Goal: Task Accomplishment & Management: Manage account settings

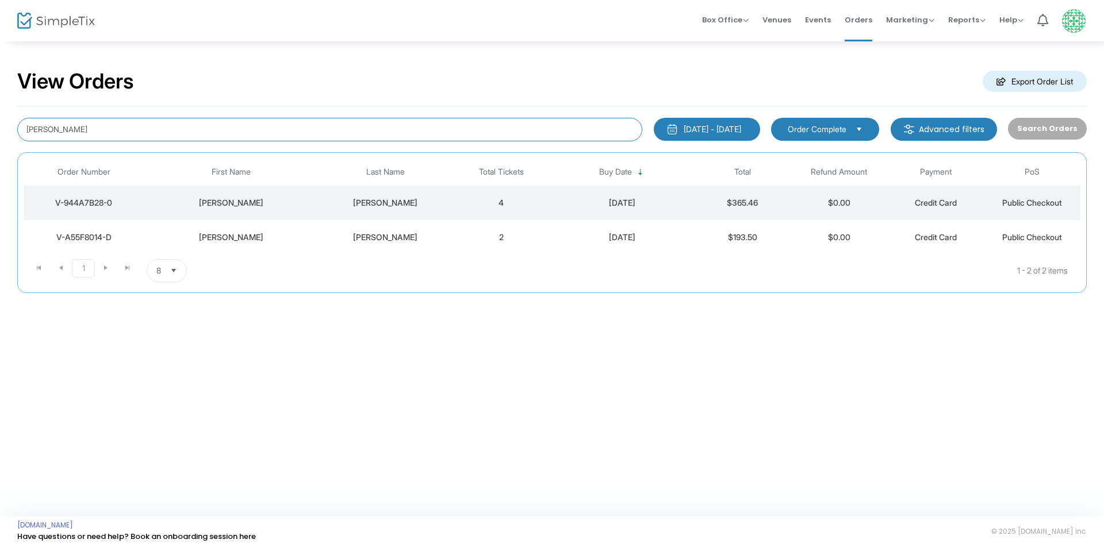
drag, startPoint x: 43, startPoint y: 127, endPoint x: 0, endPoint y: 135, distance: 43.2
click at [0, 133] on div "View Orders Export Order List [PERSON_NAME] [DATE] - [DATE] Last 30 Days [DATE]…" at bounding box center [552, 186] width 1104 height 293
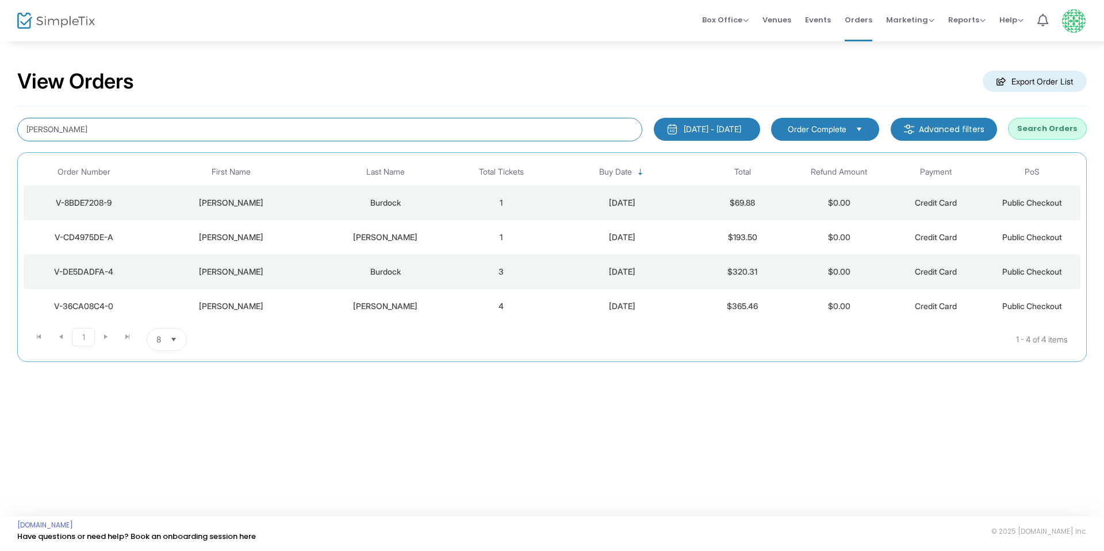
type input "[PERSON_NAME]"
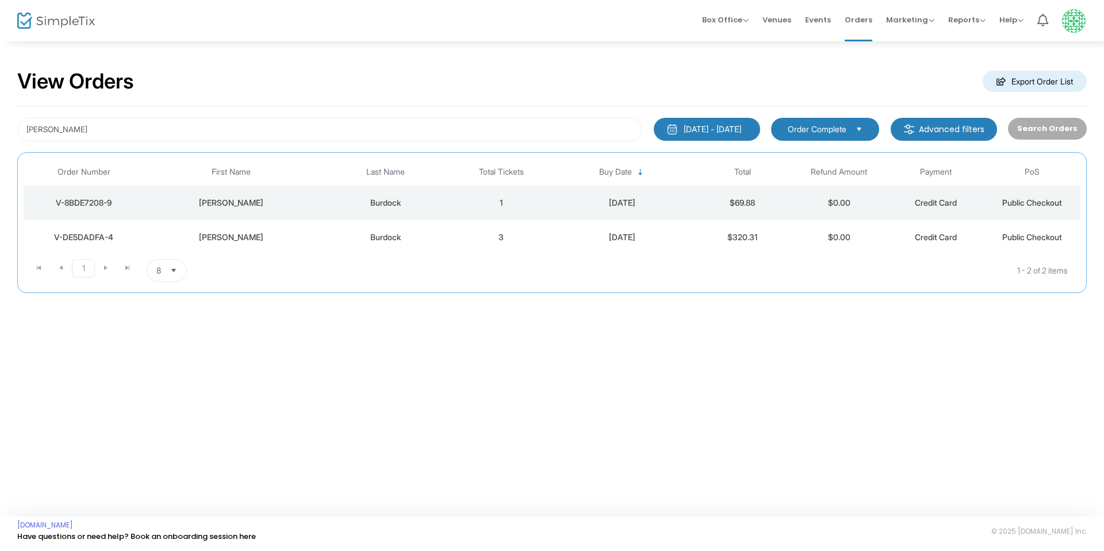
click at [94, 203] on div "V-8BDE7208-9" at bounding box center [83, 202] width 115 height 11
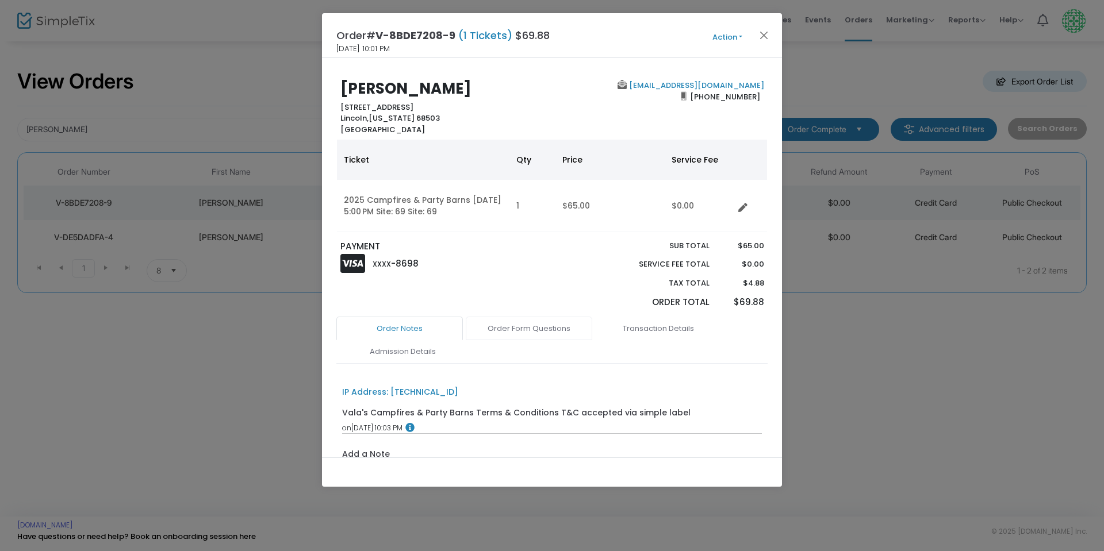
drag, startPoint x: 538, startPoint y: 327, endPoint x: 543, endPoint y: 324, distance: 6.4
click at [541, 328] on link "Order Form Questions" at bounding box center [529, 329] width 126 height 24
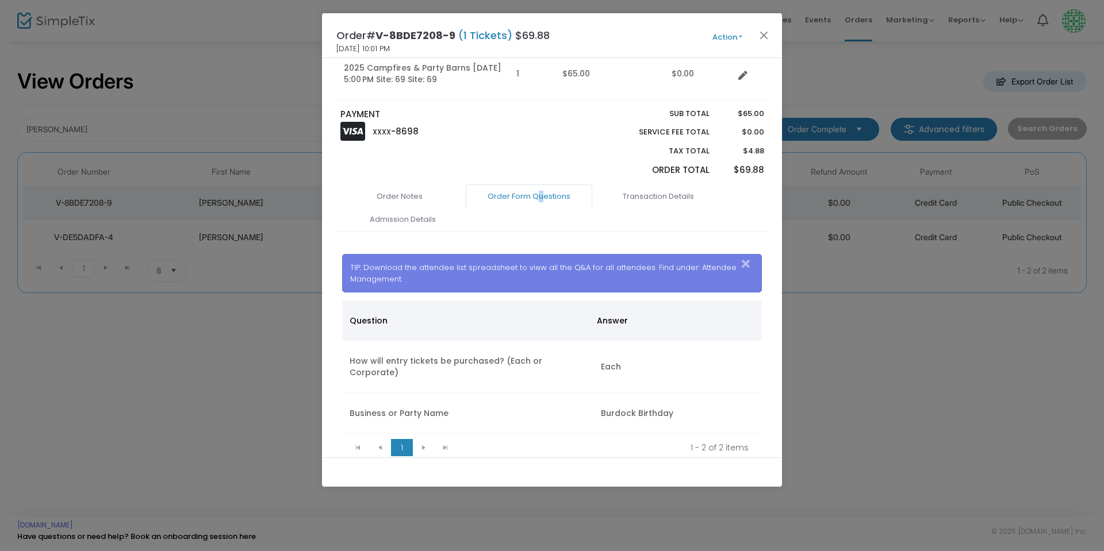
scroll to position [155, 0]
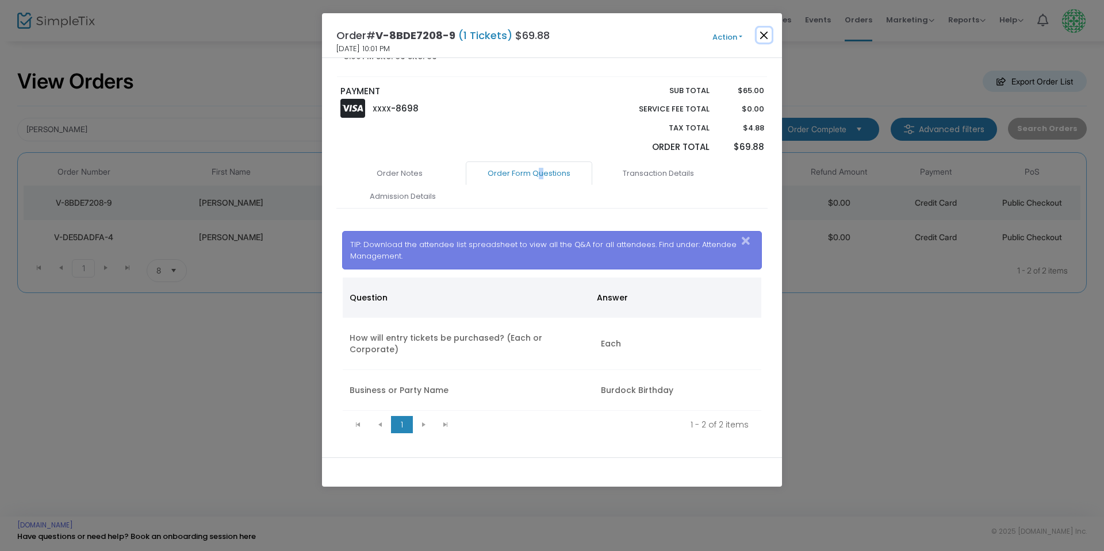
drag, startPoint x: 759, startPoint y: 40, endPoint x: 751, endPoint y: 46, distance: 9.8
click at [759, 40] on button "Close" at bounding box center [764, 35] width 15 height 15
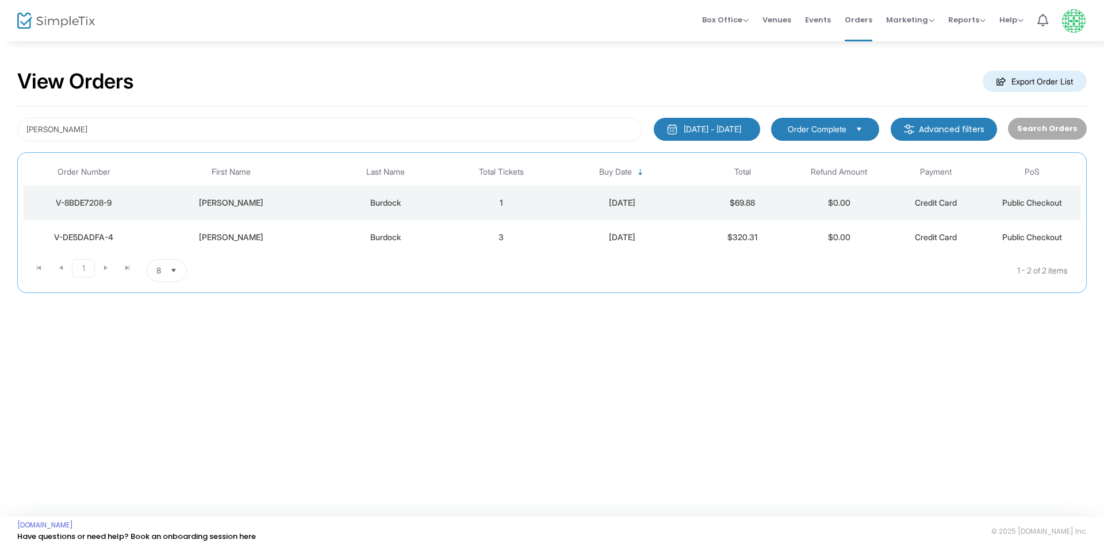
click at [98, 239] on div "V-DE5DADFA-4" at bounding box center [83, 237] width 115 height 11
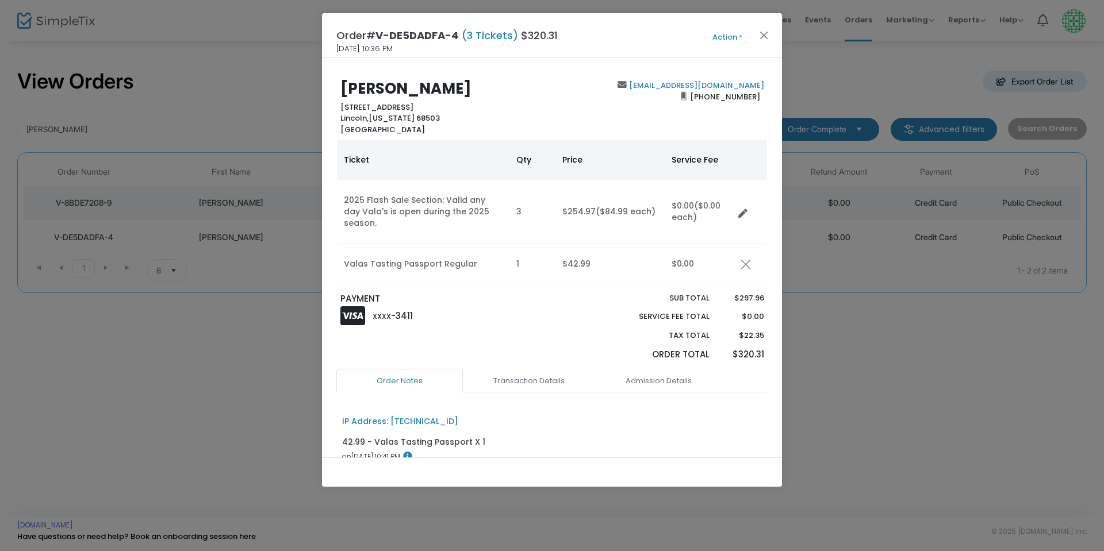
drag, startPoint x: 727, startPoint y: 34, endPoint x: 722, endPoint y: 41, distance: 8.5
click at [726, 34] on button "Action" at bounding box center [727, 37] width 69 height 13
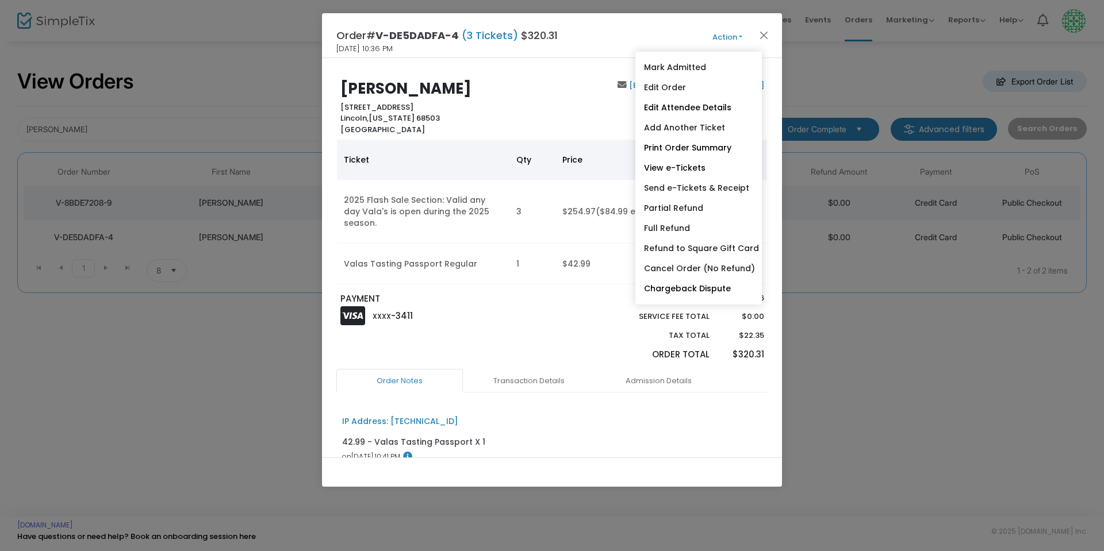
click at [688, 103] on link "Edit Attendee Details" at bounding box center [698, 108] width 126 height 20
